Goal: Task Accomplishment & Management: Complete application form

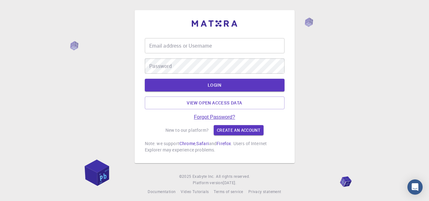
click at [199, 117] on link "Forgot Password?" at bounding box center [214, 117] width 41 height 6
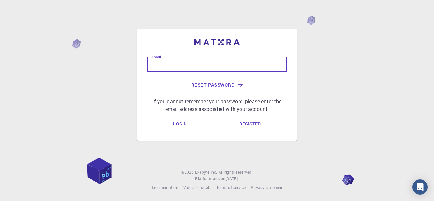
click at [221, 65] on input "Email" at bounding box center [217, 64] width 140 height 15
click at [249, 125] on link "Register" at bounding box center [249, 124] width 31 height 13
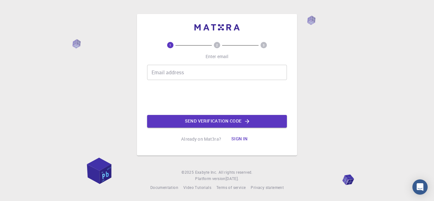
click at [230, 79] on input "Email address" at bounding box center [217, 72] width 140 height 15
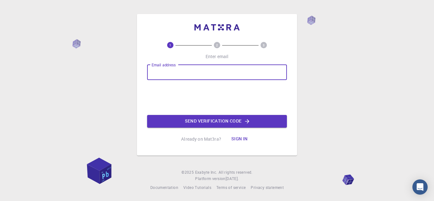
type input "[EMAIL_ADDRESS][DOMAIN_NAME]"
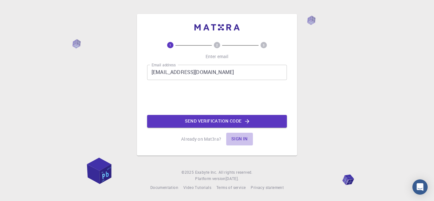
click at [237, 139] on button "Sign in" at bounding box center [239, 139] width 27 height 13
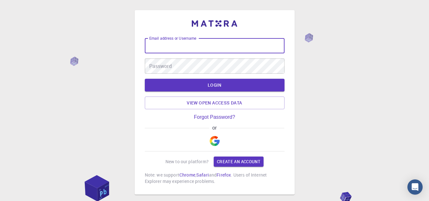
click at [188, 45] on input "Email address or Username" at bounding box center [215, 45] width 140 height 15
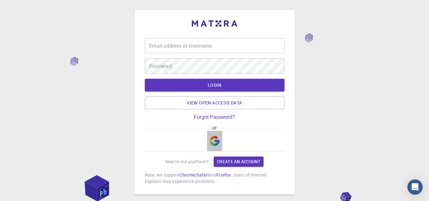
click at [217, 138] on img "button" at bounding box center [215, 141] width 10 height 10
